Goal: Task Accomplishment & Management: Manage account settings

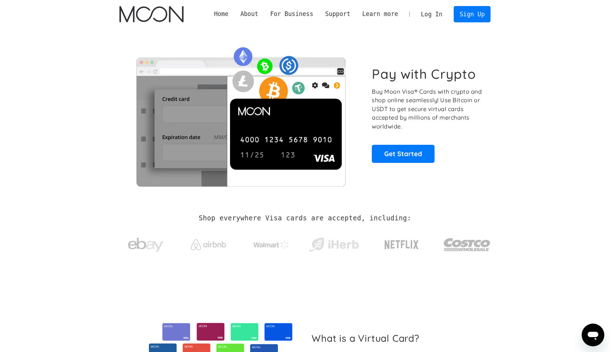
click at [436, 15] on link "Log In" at bounding box center [431, 14] width 33 height 16
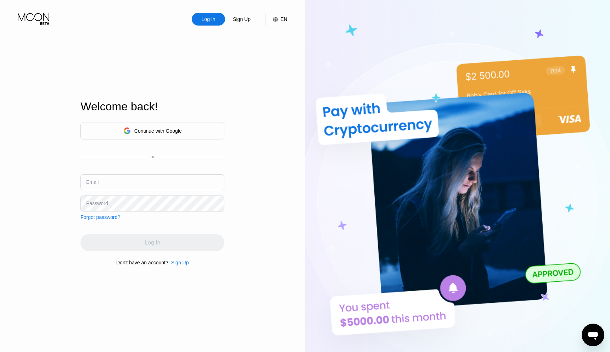
click at [129, 186] on input "text" at bounding box center [152, 182] width 144 height 16
paste input "[EMAIL_ADDRESS][DOMAIN_NAME]"
type input "[EMAIL_ADDRESS][DOMAIN_NAME]"
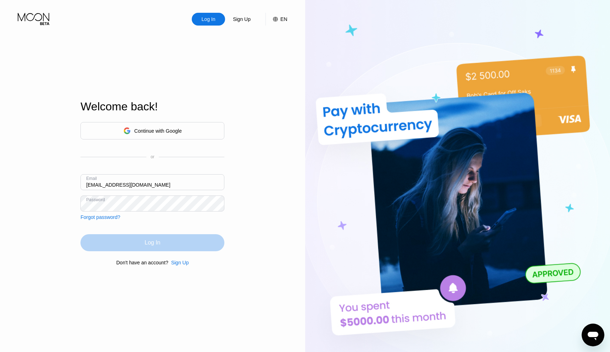
click at [163, 244] on div "Log In" at bounding box center [152, 242] width 144 height 17
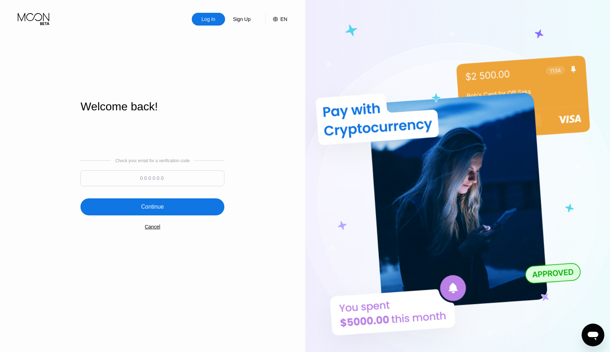
click at [311, 202] on img at bounding box center [457, 193] width 305 height 387
click at [164, 180] on input at bounding box center [152, 178] width 144 height 16
click at [147, 173] on input at bounding box center [152, 178] width 144 height 16
type input "234183"
click at [163, 208] on div "Continue" at bounding box center [152, 206] width 23 height 7
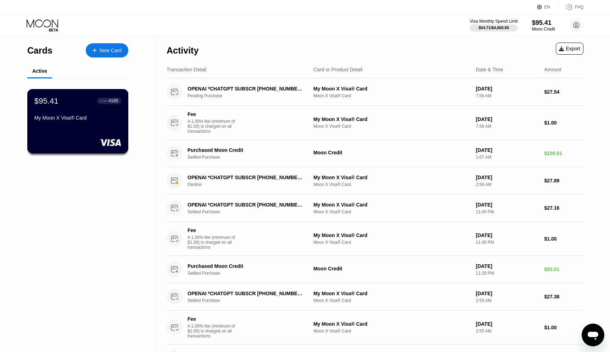
click at [63, 106] on div "$95.41 ● ● ● ● 4185 My Moon X Visa® Card" at bounding box center [77, 109] width 87 height 27
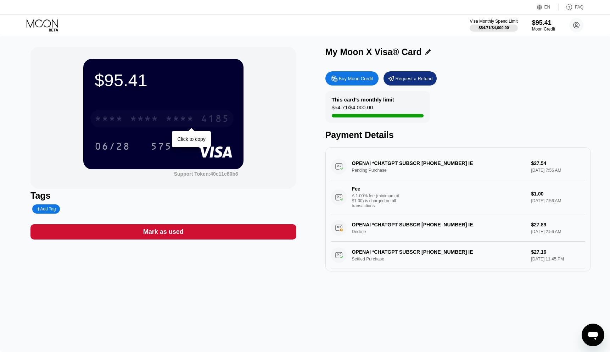
click at [179, 117] on div "* * * *" at bounding box center [180, 119] width 28 height 11
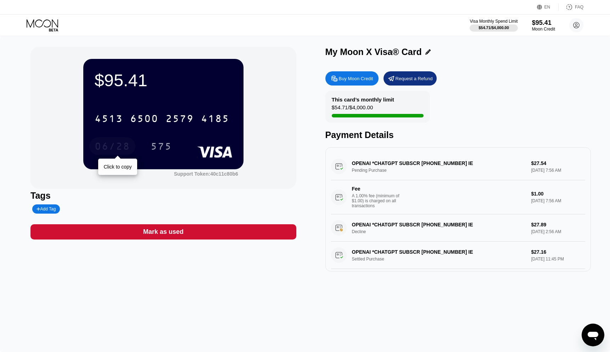
click at [118, 146] on div "06/28" at bounding box center [112, 146] width 35 height 11
click at [163, 149] on div "575" at bounding box center [161, 146] width 21 height 11
